Goal: Task Accomplishment & Management: Manage account settings

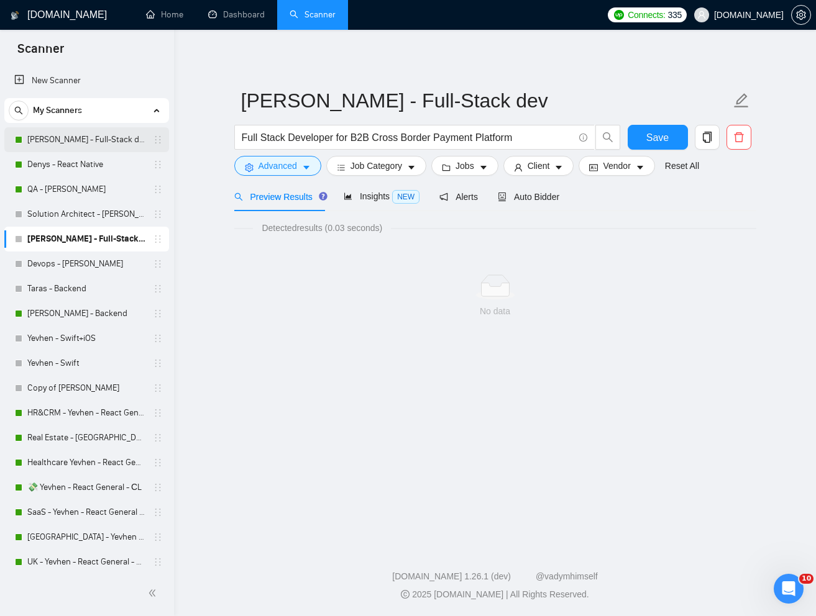
click at [68, 136] on link "[PERSON_NAME] - Full-Stack dev" at bounding box center [86, 139] width 118 height 25
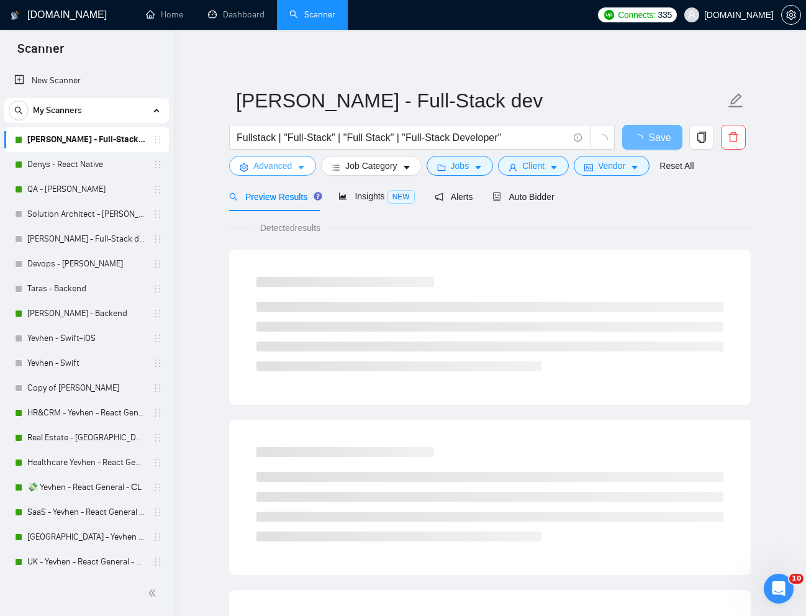
click at [274, 168] on span "Advanced" at bounding box center [272, 166] width 39 height 14
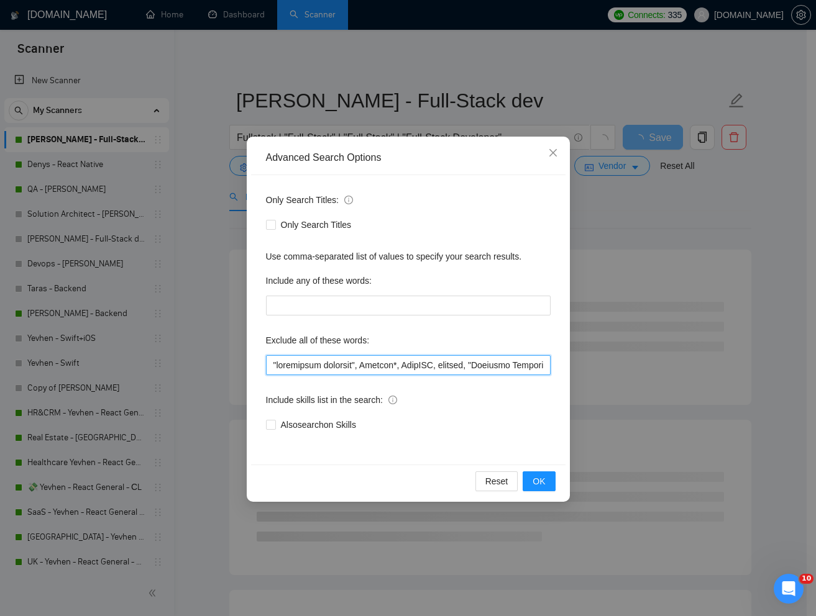
click at [272, 365] on input "text" at bounding box center [408, 365] width 285 height 20
type input "Pakistan, "electrical engineer", Shopify*, FastAPI, igaming, "Linkedin Marketin…"
click at [534, 485] on span "OK" at bounding box center [538, 482] width 12 height 14
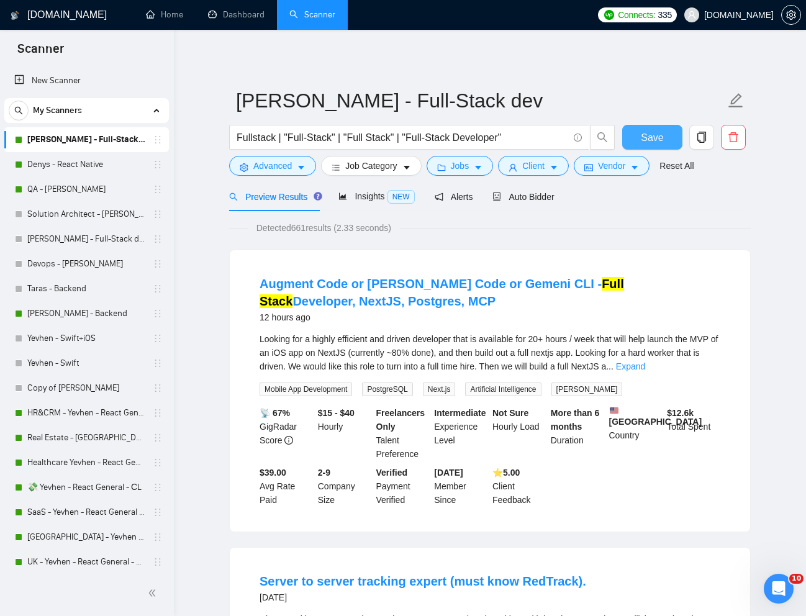
click at [647, 136] on span "Save" at bounding box center [652, 138] width 22 height 16
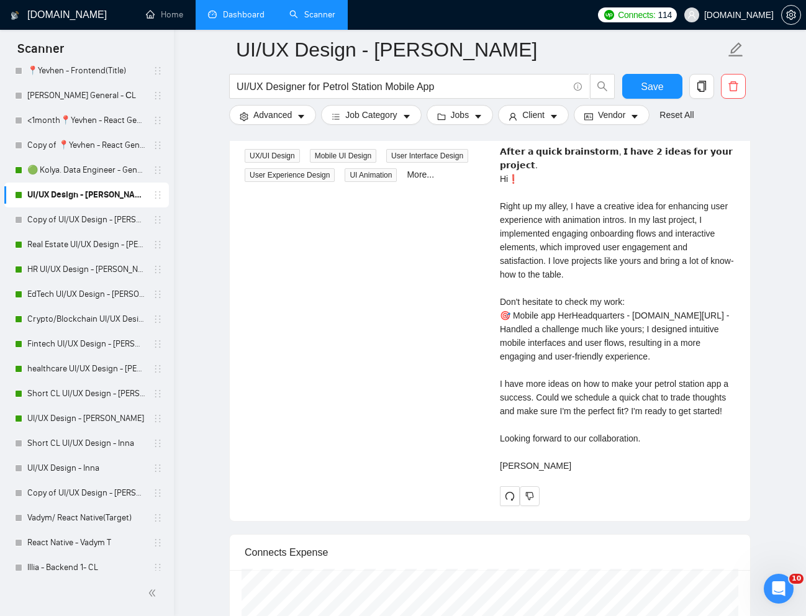
scroll to position [260, 0]
click at [247, 11] on link "Dashboard" at bounding box center [236, 14] width 57 height 11
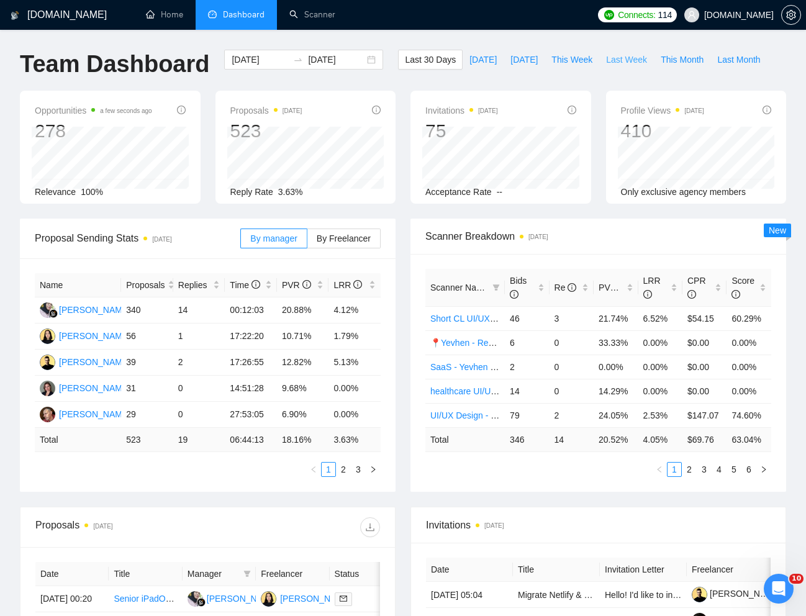
click at [625, 62] on span "Last Week" at bounding box center [626, 60] width 41 height 14
type input "2025-10-06"
type input "2025-10-12"
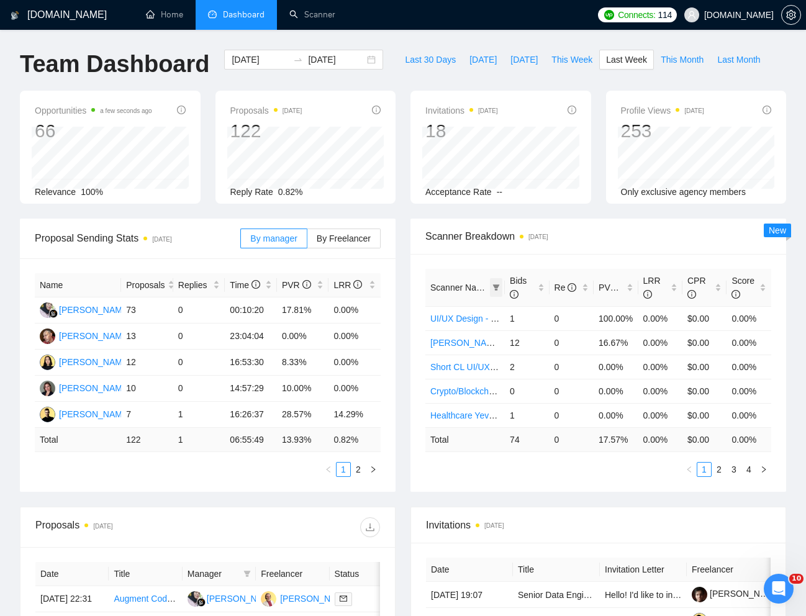
click at [498, 286] on icon "filter" at bounding box center [496, 288] width 7 height 6
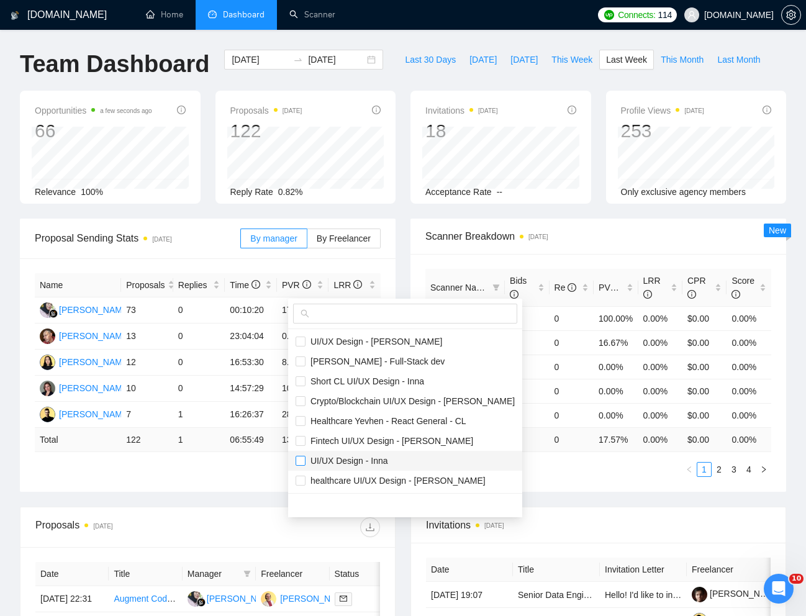
click at [304, 460] on input "checkbox" at bounding box center [301, 461] width 10 height 10
click at [566, 467] on div "Proposal Sending Stats 3 days ago By manager By Freelancer Name Proposals Repli…" at bounding box center [403, 363] width 782 height 288
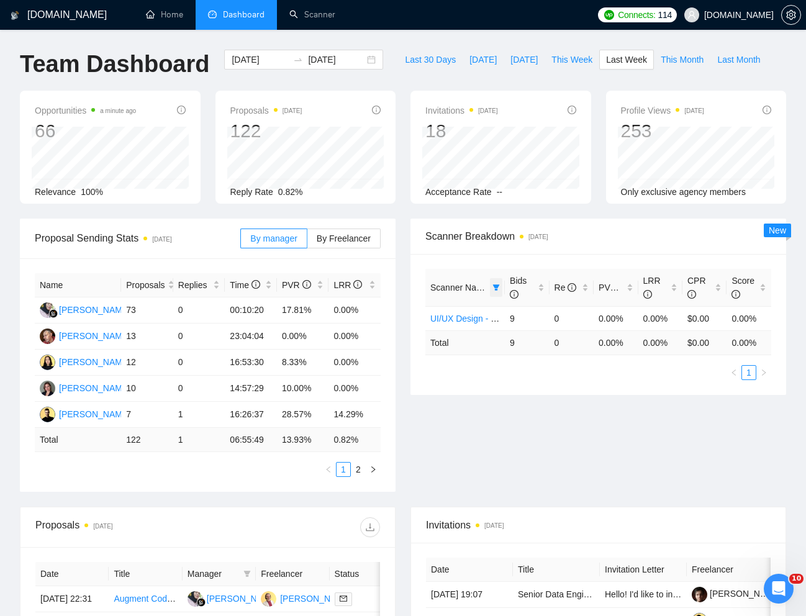
click at [500, 286] on span at bounding box center [496, 287] width 12 height 19
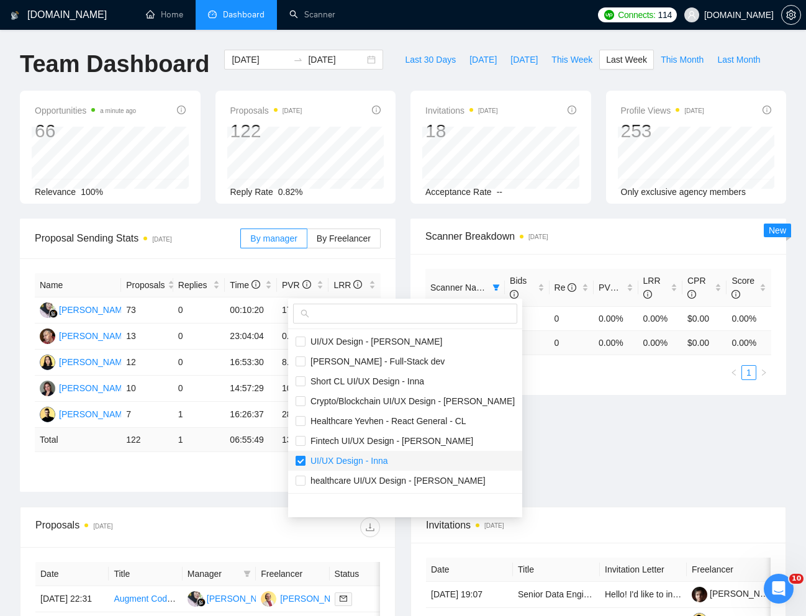
click at [302, 460] on input "checkbox" at bounding box center [301, 461] width 10 height 10
checkbox input "false"
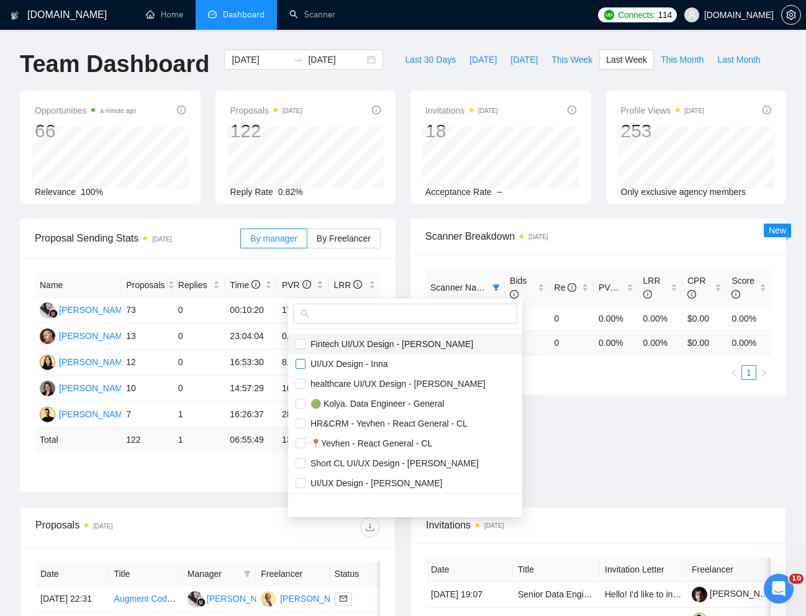
scroll to position [98, 0]
click at [302, 403] on input "checkbox" at bounding box center [301, 403] width 10 height 10
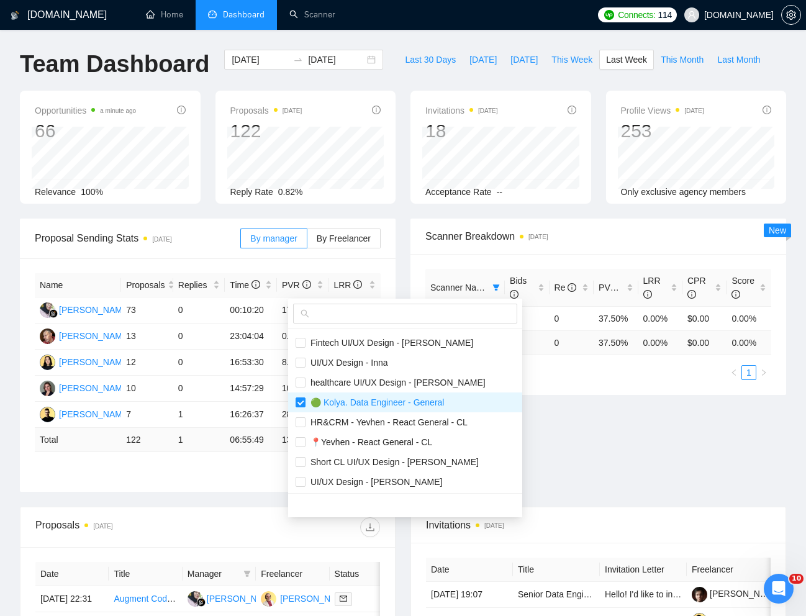
click at [584, 437] on div "Proposal Sending Stats 3 days ago By manager By Freelancer Name Proposals Repli…" at bounding box center [403, 363] width 782 height 288
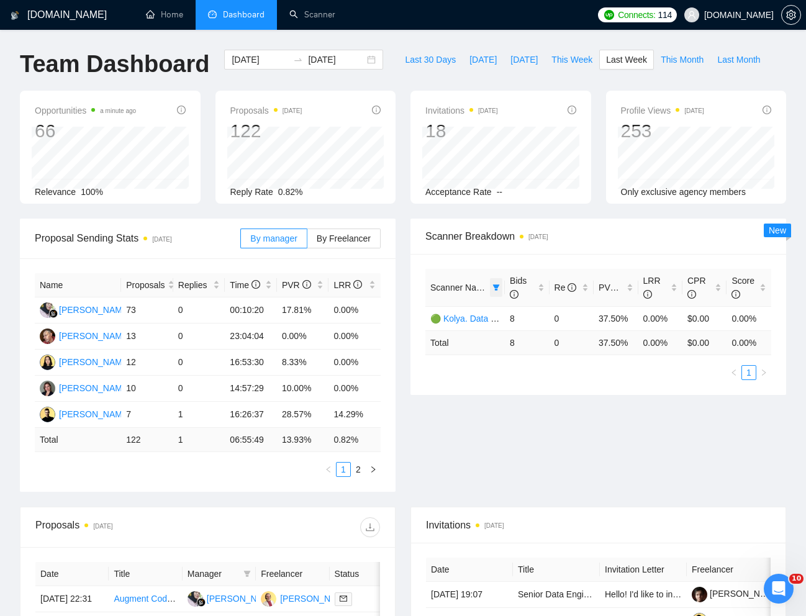
click at [496, 287] on icon "filter" at bounding box center [496, 288] width 7 height 6
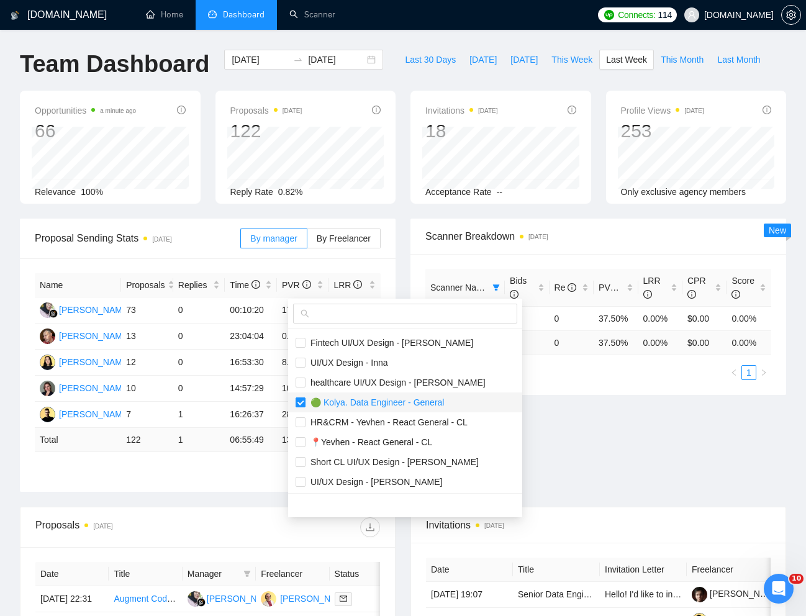
click at [301, 399] on input "checkbox" at bounding box center [301, 403] width 10 height 10
checkbox input "false"
click at [304, 465] on input "checkbox" at bounding box center [301, 462] width 10 height 10
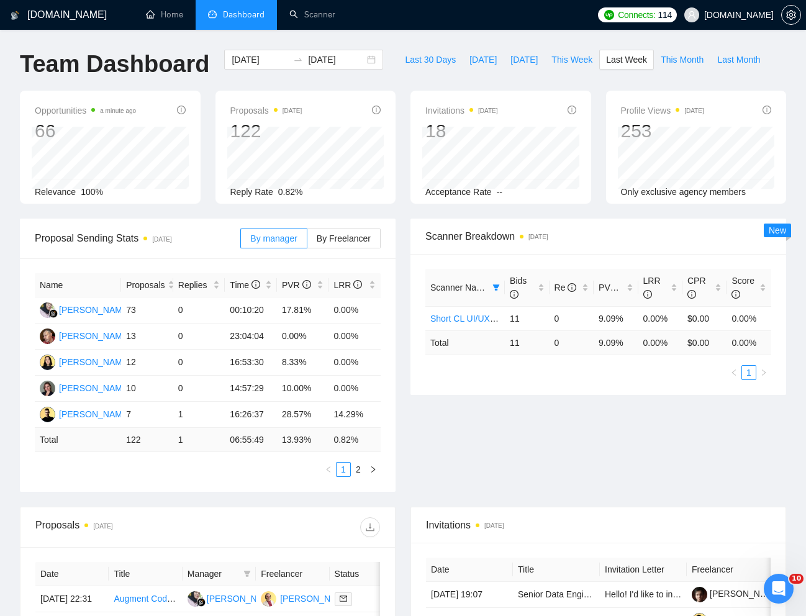
click at [595, 455] on div "Proposal Sending Stats 3 days ago By manager By Freelancer Name Proposals Repli…" at bounding box center [403, 363] width 782 height 288
click at [495, 287] on icon "filter" at bounding box center [496, 288] width 7 height 6
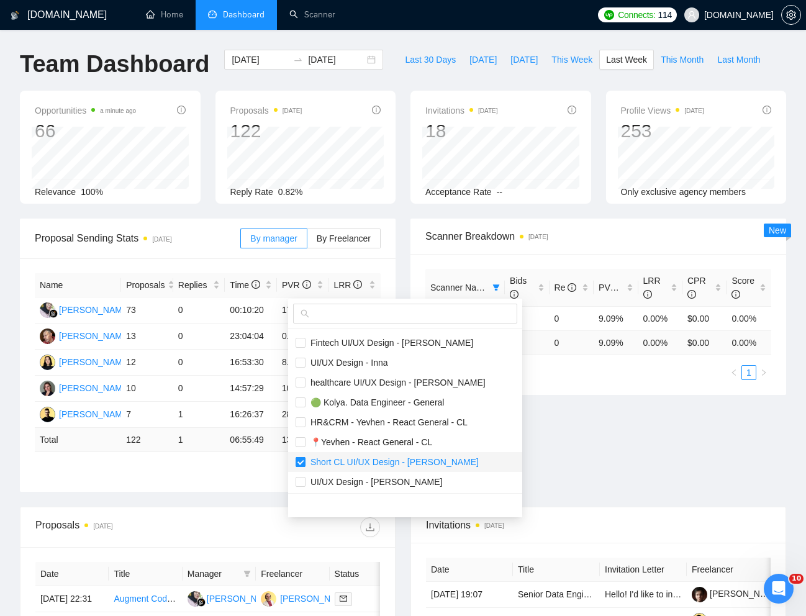
click at [301, 465] on input "checkbox" at bounding box center [301, 462] width 10 height 10
checkbox input "false"
click at [300, 475] on label at bounding box center [301, 482] width 10 height 14
click at [638, 463] on div "Proposal Sending Stats 3 days ago By manager By Freelancer Name Proposals Repli…" at bounding box center [403, 363] width 782 height 288
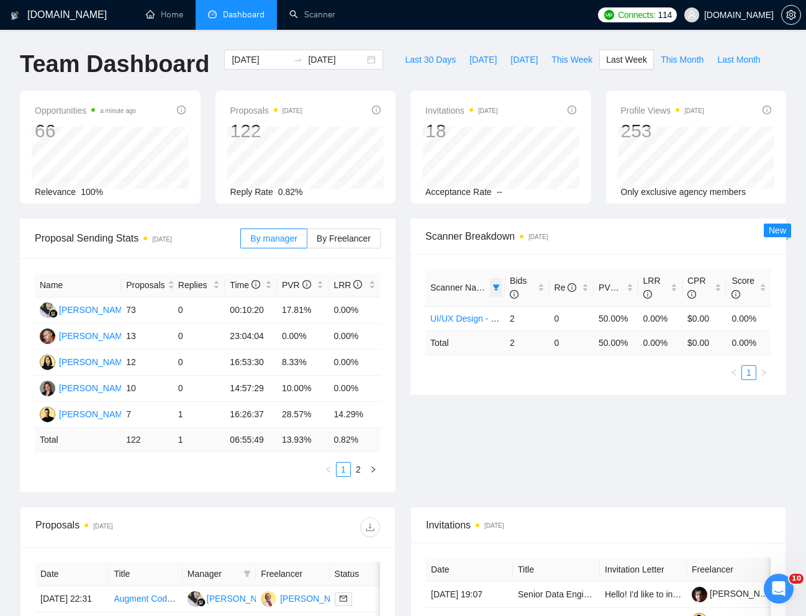
click at [495, 288] on icon "filter" at bounding box center [496, 288] width 7 height 6
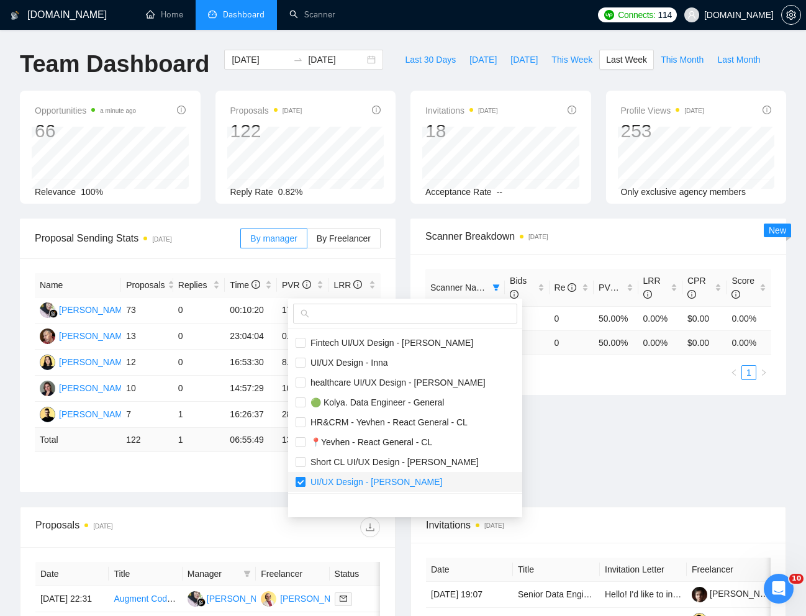
click at [303, 481] on input "checkbox" at bounding box center [301, 482] width 10 height 10
checkbox input "false"
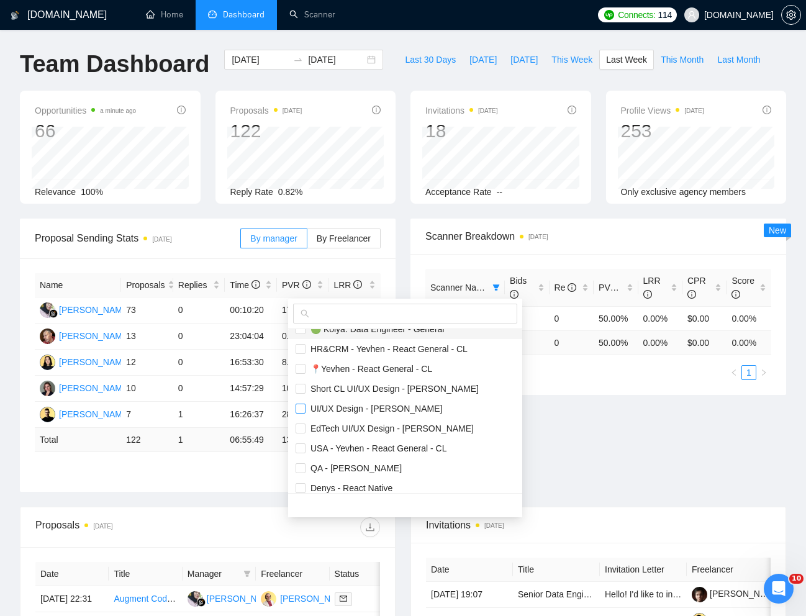
scroll to position [196, 0]
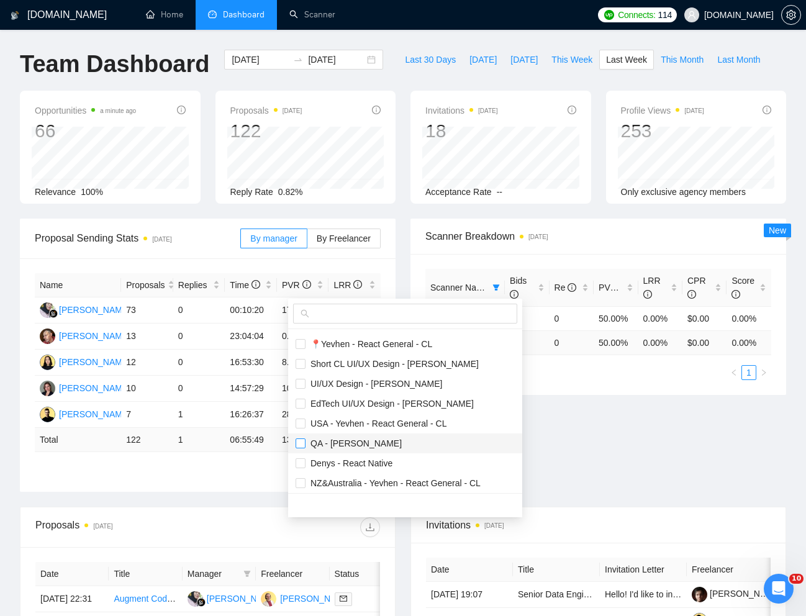
click at [299, 444] on input "checkbox" at bounding box center [301, 444] width 10 height 10
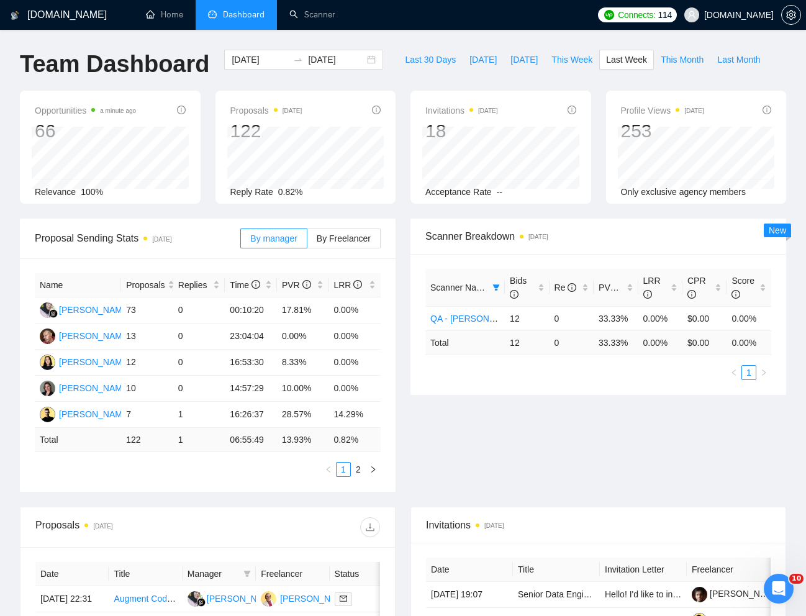
click at [539, 440] on div "Proposal Sending Stats 3 days ago By manager By Freelancer Name Proposals Repli…" at bounding box center [403, 363] width 782 height 288
click at [497, 290] on icon "filter" at bounding box center [496, 287] width 7 height 7
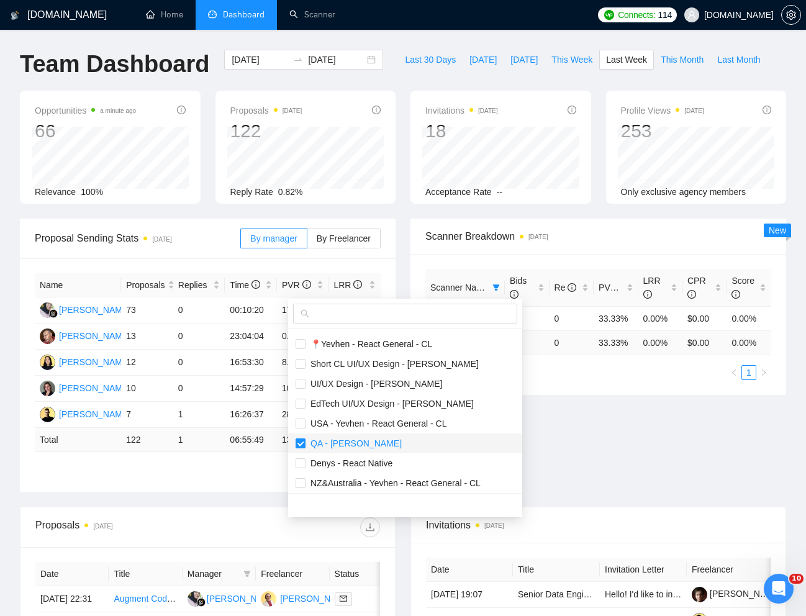
click at [303, 443] on input "checkbox" at bounding box center [301, 444] width 10 height 10
checkbox input "false"
click at [299, 463] on input "checkbox" at bounding box center [301, 464] width 10 height 10
click at [570, 464] on div "Proposal Sending Stats 3 days ago By manager By Freelancer Name Proposals Repli…" at bounding box center [403, 363] width 782 height 288
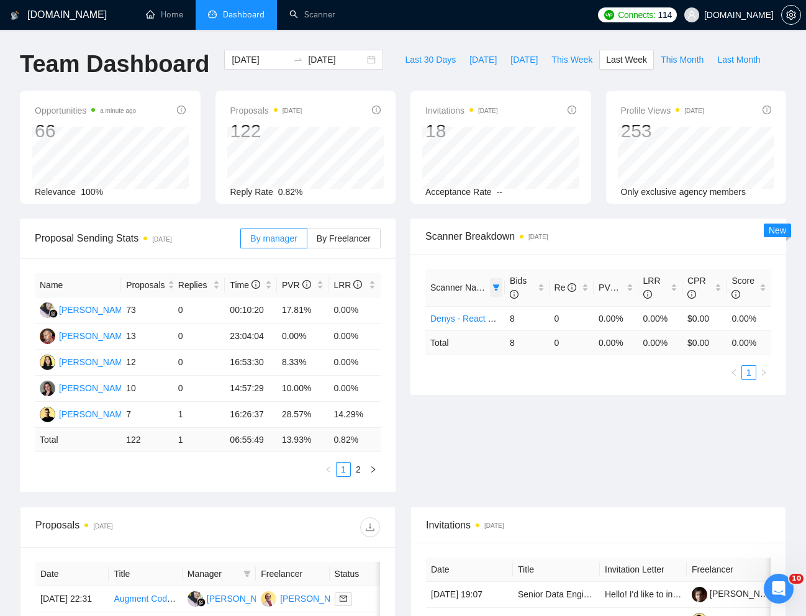
click at [495, 283] on span at bounding box center [496, 287] width 12 height 19
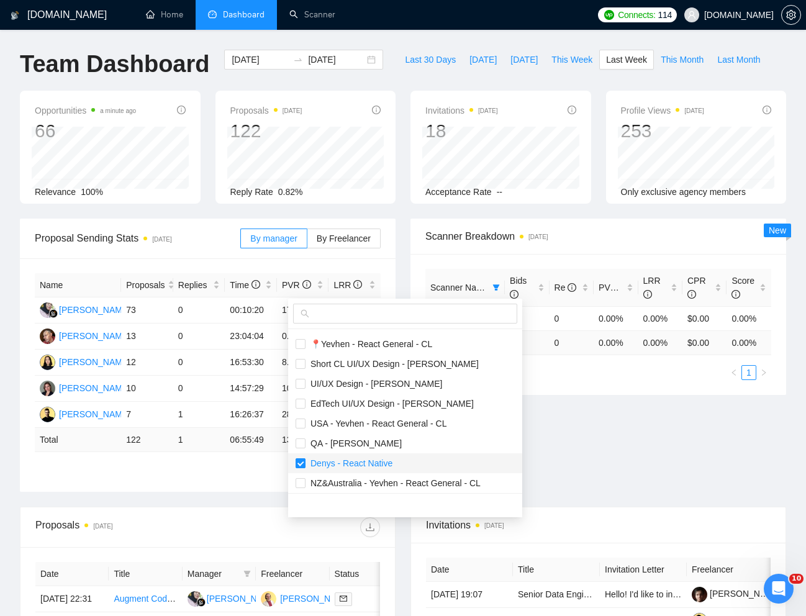
click at [305, 463] on input "checkbox" at bounding box center [301, 464] width 10 height 10
checkbox input "false"
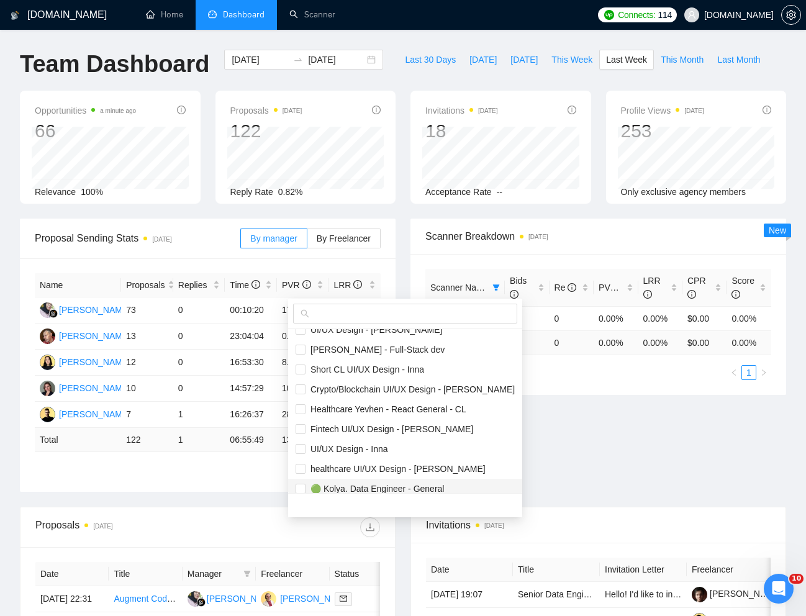
scroll to position [0, 0]
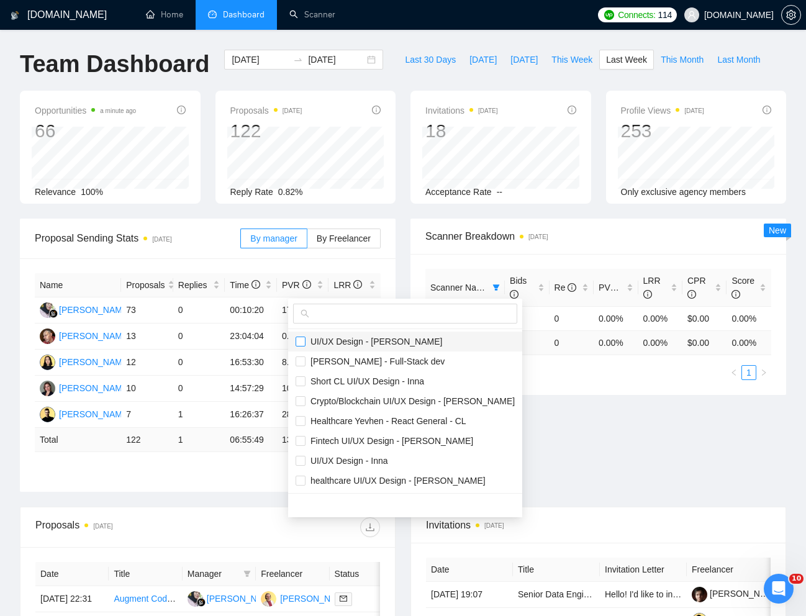
click at [303, 342] on input "checkbox" at bounding box center [301, 342] width 10 height 10
click at [578, 454] on div "Proposal Sending Stats 3 days ago By manager By Freelancer Name Proposals Repli…" at bounding box center [403, 363] width 782 height 288
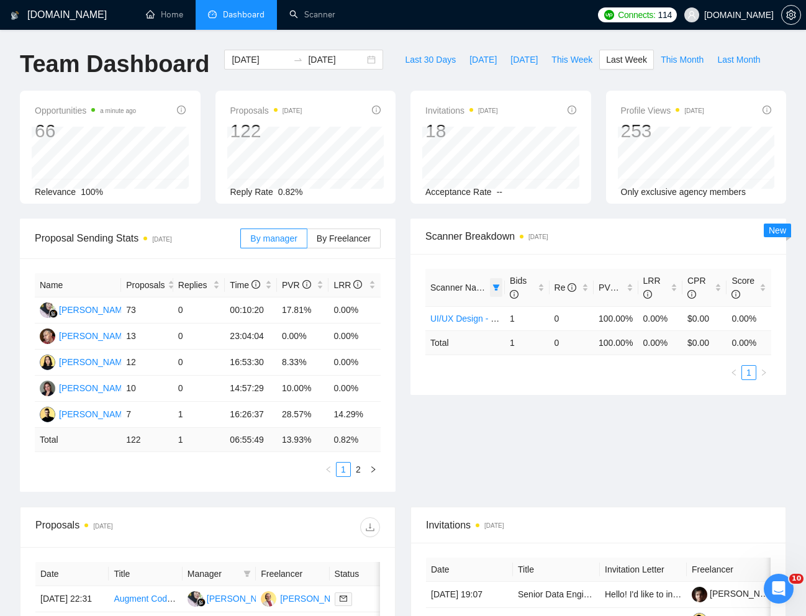
click at [496, 286] on icon "filter" at bounding box center [496, 288] width 7 height 6
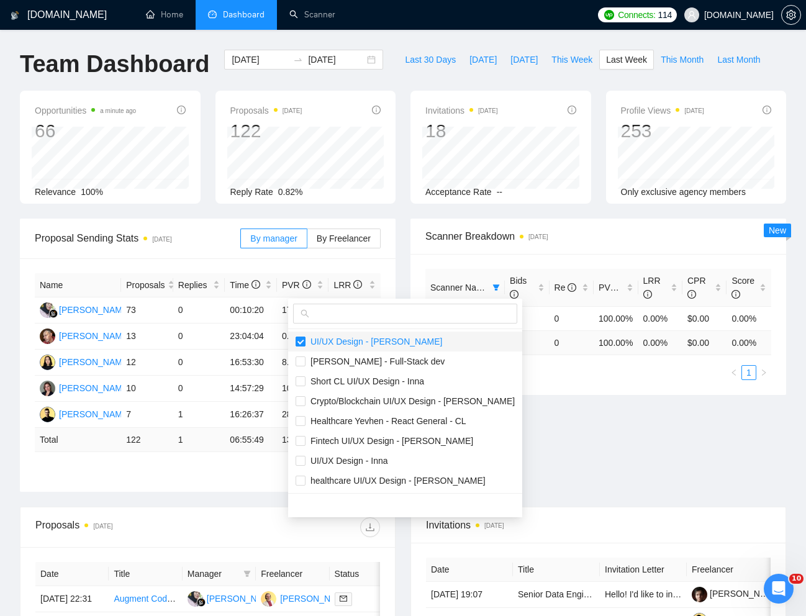
click at [299, 341] on input "checkbox" at bounding box center [301, 342] width 10 height 10
checkbox input "false"
click at [618, 470] on div "Proposal Sending Stats 3 days ago By manager By Freelancer Name Proposals Repli…" at bounding box center [403, 363] width 782 height 288
